Goal: Transaction & Acquisition: Purchase product/service

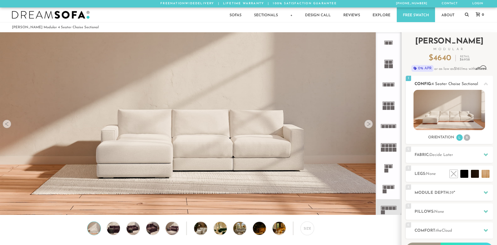
scroll to position [6198, 497]
click at [468, 137] on li "R" at bounding box center [467, 137] width 6 height 6
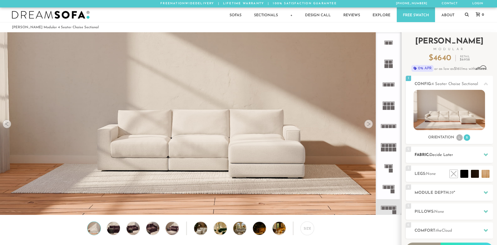
click at [464, 154] on h2 "Fabric: Decide Later" at bounding box center [454, 155] width 78 height 6
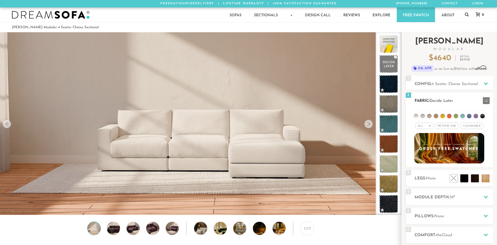
click at [445, 126] on span "Pet/Kid Use x" at bounding box center [447, 125] width 24 height 6
click at [424, 115] on li at bounding box center [423, 116] width 5 height 5
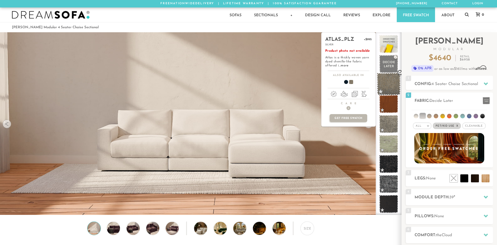
click at [388, 78] on span at bounding box center [389, 84] width 24 height 23
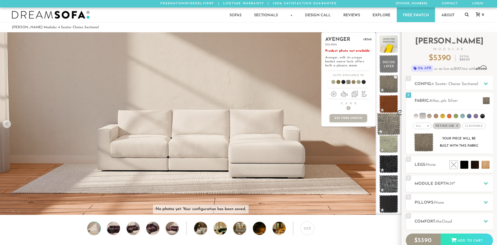
click at [391, 121] on span at bounding box center [389, 124] width 24 height 23
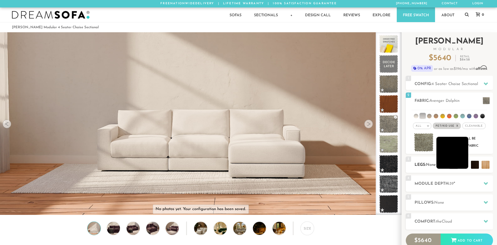
click at [462, 164] on li at bounding box center [453, 152] width 32 height 32
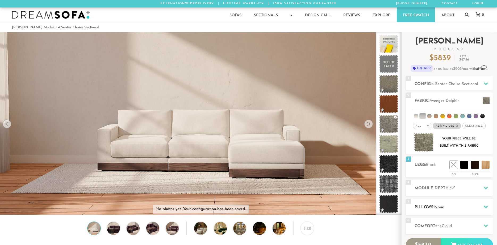
click at [431, 202] on div "5 Pillows: None" at bounding box center [449, 206] width 87 height 16
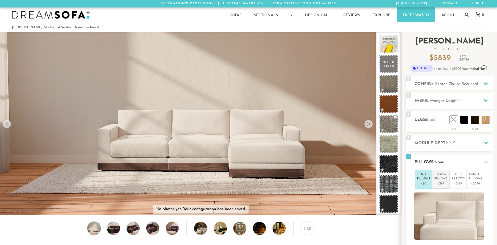
click at [439, 182] on p "+$99" at bounding box center [440, 183] width 13 height 5
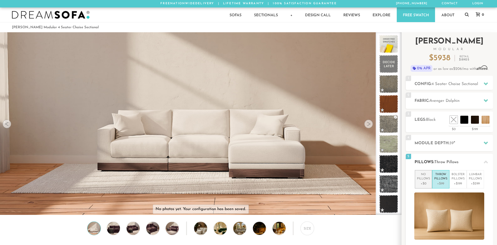
click at [431, 183] on li "No Pillows +$0" at bounding box center [423, 179] width 17 height 18
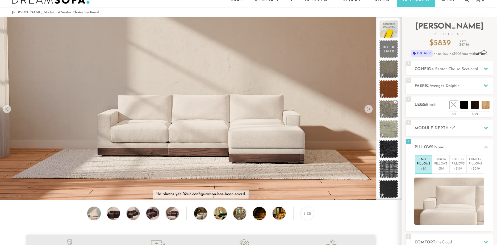
scroll to position [0, 0]
